Goal: Find specific page/section: Find specific page/section

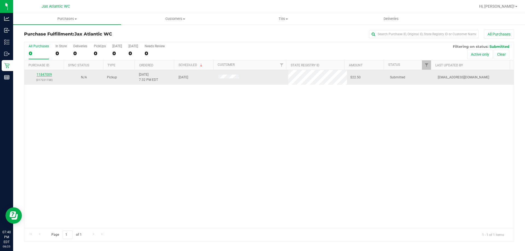
click at [48, 75] on link "11847009" at bounding box center [44, 75] width 15 height 4
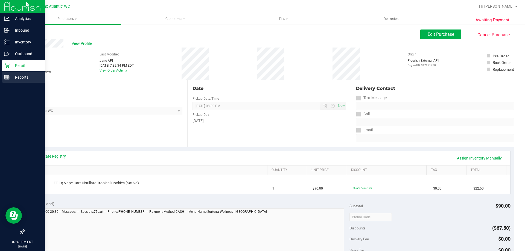
click at [5, 76] on line at bounding box center [6, 76] width 5 height 0
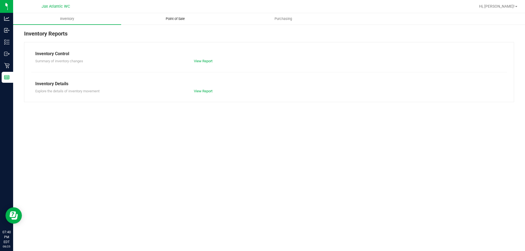
click at [173, 21] on span "Point of Sale" at bounding box center [175, 18] width 34 height 5
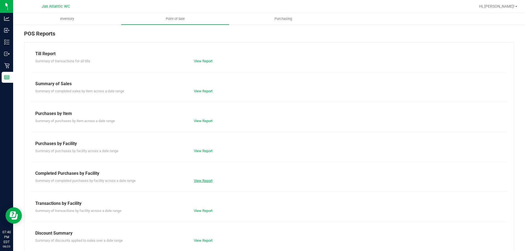
click at [204, 179] on link "View Report" at bounding box center [203, 181] width 19 height 4
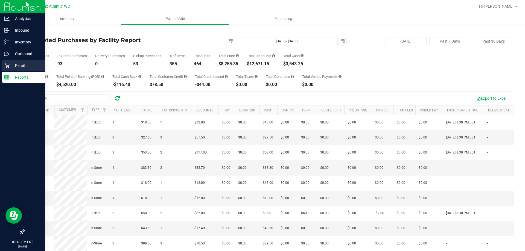
click at [13, 65] on p "Retail" at bounding box center [26, 65] width 33 height 7
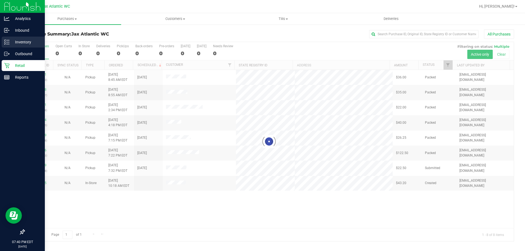
click at [21, 43] on p "Inventory" at bounding box center [26, 42] width 33 height 7
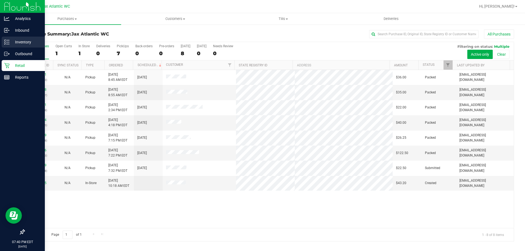
click at [32, 42] on p "Inventory" at bounding box center [26, 42] width 33 height 7
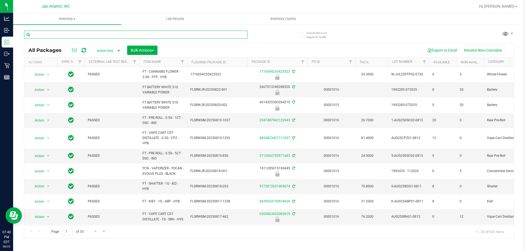
click at [64, 36] on input "text" at bounding box center [135, 35] width 223 height 8
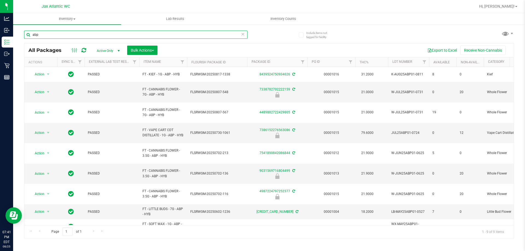
click at [63, 35] on input "abp" at bounding box center [135, 35] width 223 height 8
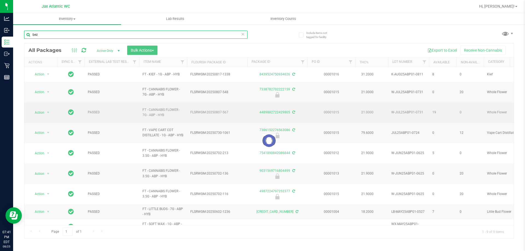
type input "bez"
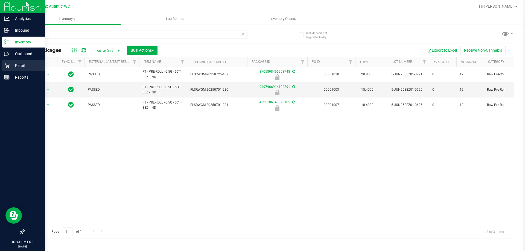
click at [5, 67] on icon at bounding box center [6, 65] width 5 height 5
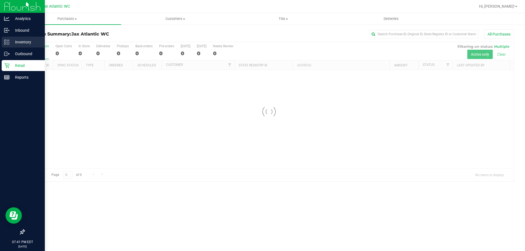
click at [8, 48] on link "Inventory" at bounding box center [22, 43] width 45 height 12
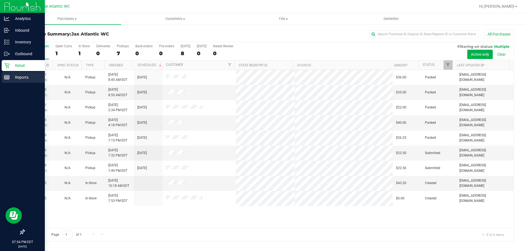
click at [8, 76] on line at bounding box center [6, 76] width 5 height 0
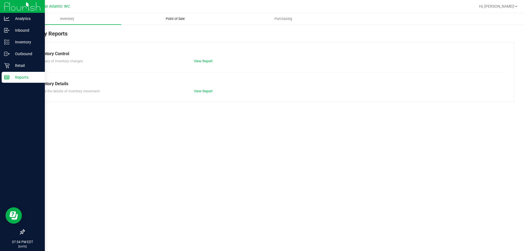
click at [170, 18] on span "Point of Sale" at bounding box center [175, 18] width 34 height 5
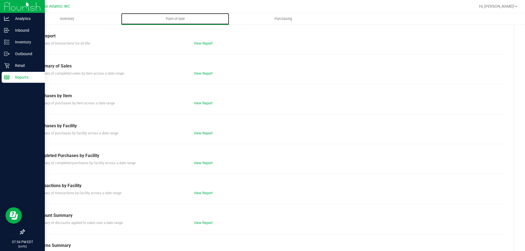
scroll to position [36, 0]
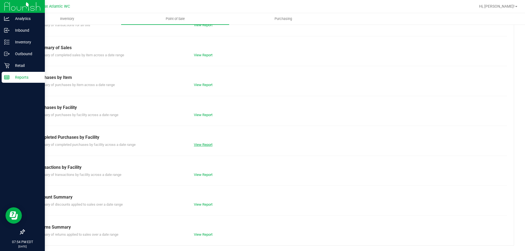
click at [205, 146] on link "View Report" at bounding box center [203, 145] width 19 height 4
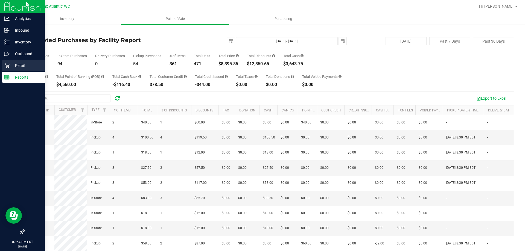
click at [8, 64] on icon at bounding box center [6, 65] width 5 height 5
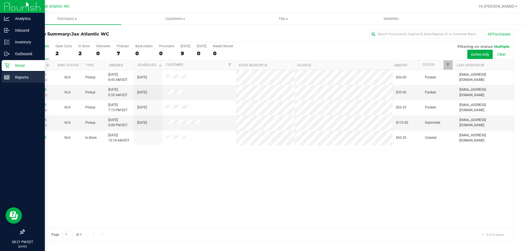
click at [10, 78] on p "Reports" at bounding box center [26, 77] width 33 height 7
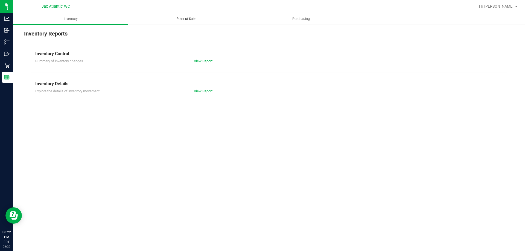
click at [177, 19] on span "Point of Sale" at bounding box center [186, 18] width 34 height 5
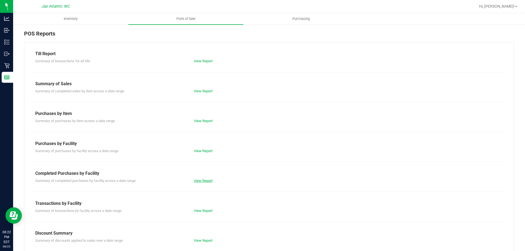
click at [199, 181] on link "View Report" at bounding box center [203, 181] width 19 height 4
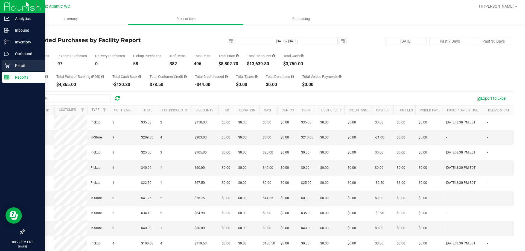
click at [3, 64] on div "Retail" at bounding box center [23, 65] width 43 height 11
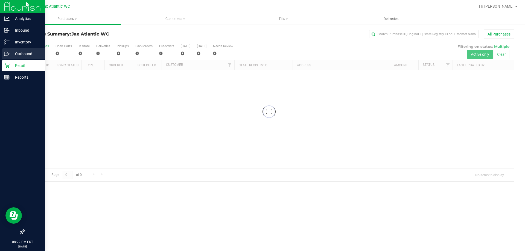
click at [10, 55] on p "Outbound" at bounding box center [26, 54] width 33 height 7
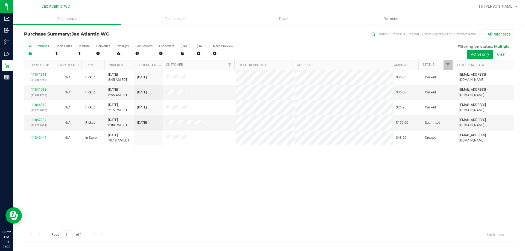
click at [236, 207] on div "11841511 (317085753) N/A Pickup [DATE] 8:45 AM EDT 8/25/2025 $36.00 Packed [EMA…" at bounding box center [268, 149] width 489 height 158
